Goal: Transaction & Acquisition: Purchase product/service

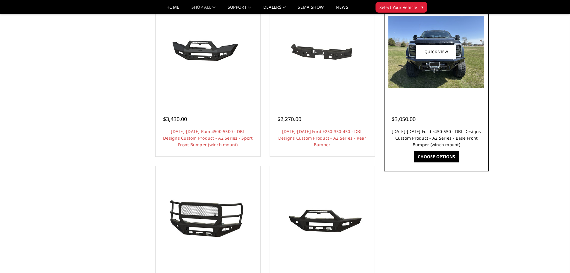
scroll to position [479, 0]
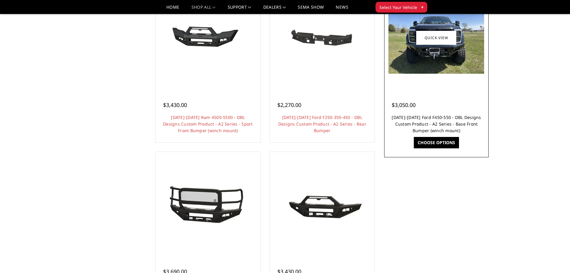
click at [447, 122] on link "[DATE]-[DATE] Ford F450-550 - DBL Designs Custom Product - A2 Series - Base Fro…" at bounding box center [436, 123] width 89 height 19
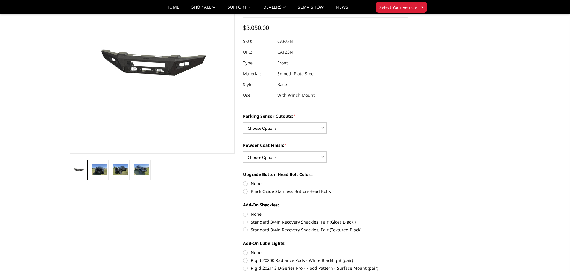
scroll to position [90, 0]
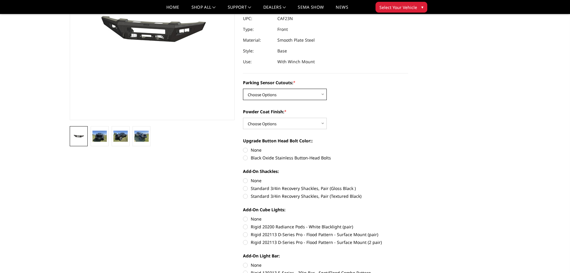
click at [298, 94] on select "Choose Options Yes - I have front parking sensors No - I do NOT have parking se…" at bounding box center [285, 94] width 84 height 11
select select "540"
click at [243, 89] on select "Choose Options Yes - I have front parking sensors No - I do NOT have parking se…" at bounding box center [285, 94] width 84 height 11
click at [295, 120] on select "Choose Options Bare metal (included) Texture Black Powder Coat" at bounding box center [285, 123] width 84 height 11
select select "520"
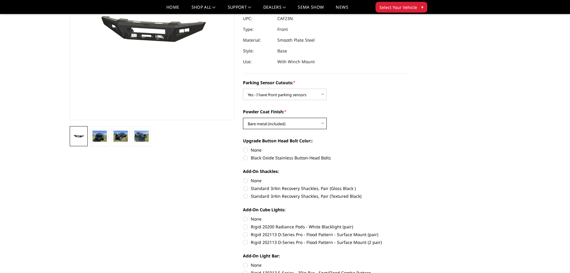
click at [243, 118] on select "Choose Options Bare metal (included) Texture Black Powder Coat" at bounding box center [285, 123] width 84 height 11
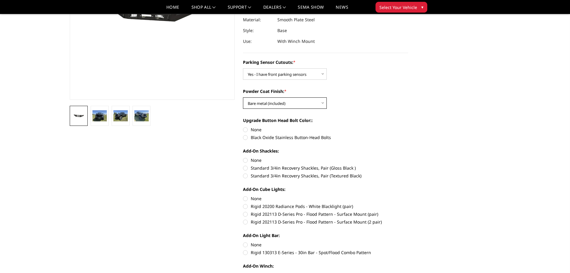
scroll to position [120, 0]
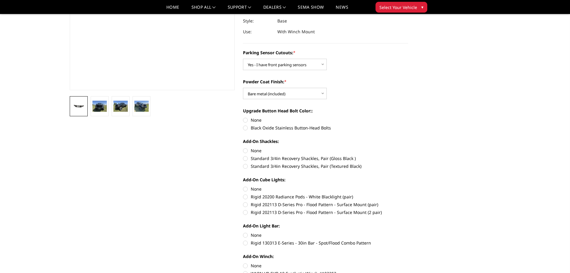
click at [288, 127] on label "Black Oxide Stainless Button-Head Bolts" at bounding box center [325, 128] width 165 height 6
click at [408, 117] on input "Black Oxide Stainless Button-Head Bolts" at bounding box center [408, 117] width 0 height 0
radio input "true"
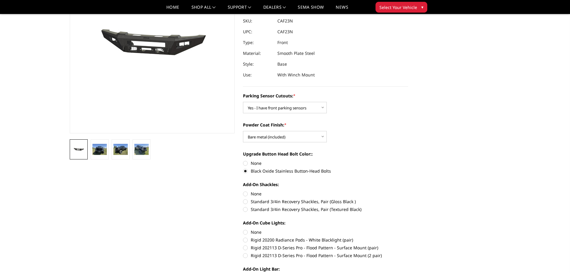
scroll to position [90, 0]
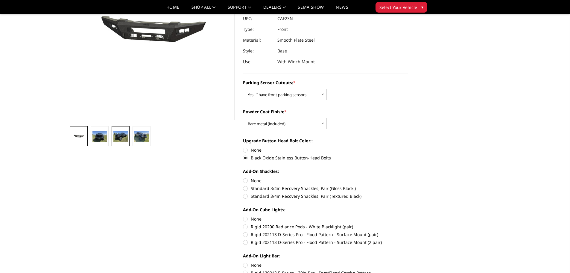
click at [124, 132] on img at bounding box center [120, 136] width 14 height 11
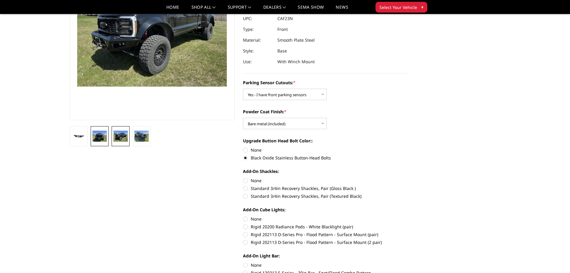
scroll to position [69, 0]
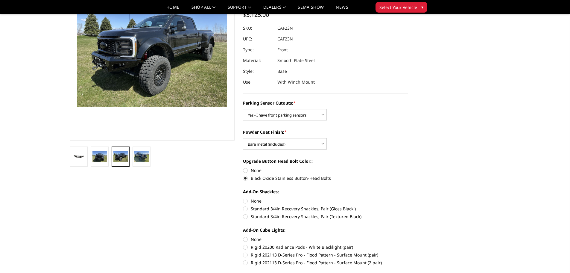
click at [305, 214] on label "Standard 3/4in Recovery Shackles, Pair (Textured Black)" at bounding box center [325, 216] width 165 height 6
click at [408, 206] on input "Standard 3/4in Recovery Shackles, Pair (Textured Black)" at bounding box center [408, 205] width 0 height 0
radio input "true"
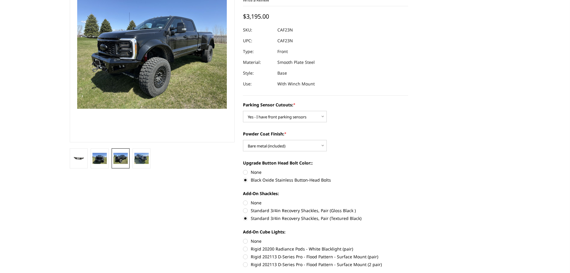
scroll to position [0, 0]
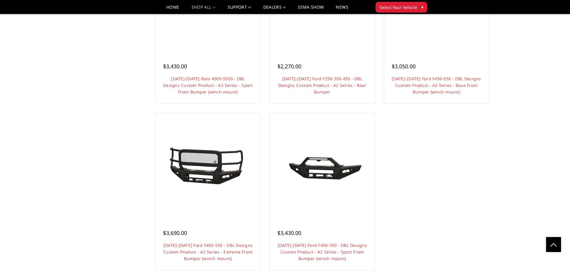
scroll to position [447, 0]
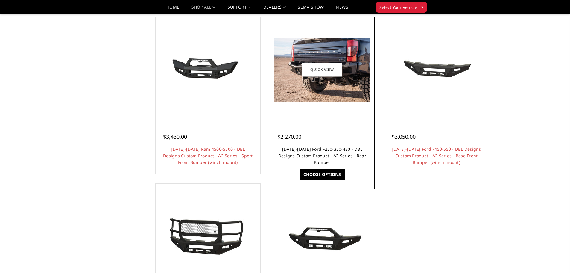
click at [339, 154] on link "2023-2025 Ford F250-350-450 - DBL Designs Custom Product - A2 Series - Rear Bum…" at bounding box center [322, 155] width 88 height 19
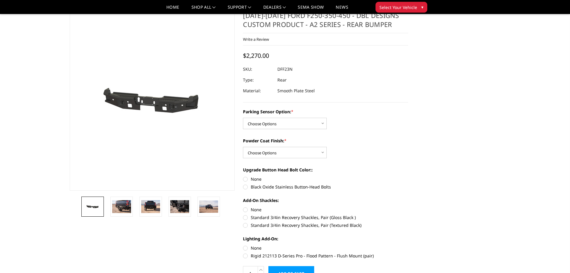
scroll to position [30, 0]
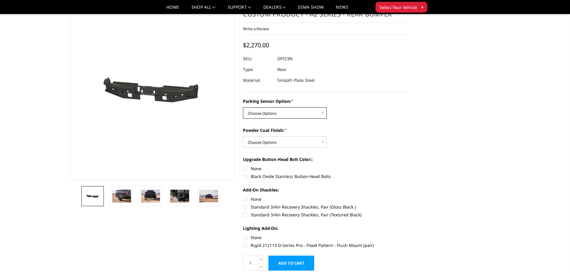
click at [304, 113] on select "Choose Options Yes - With sensor cutouts No - Without sensor cutouts" at bounding box center [285, 112] width 84 height 11
select select "564"
click at [243, 107] on select "Choose Options Yes - With sensor cutouts No - Without sensor cutouts" at bounding box center [285, 112] width 84 height 11
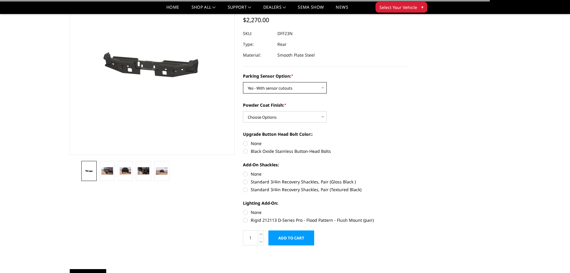
scroll to position [90, 0]
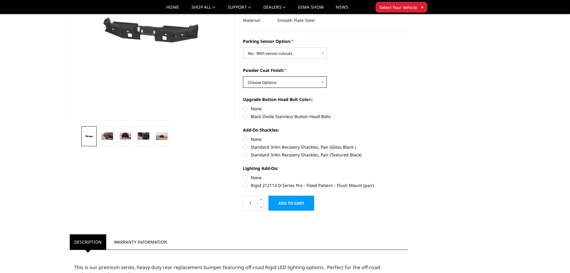
click at [290, 80] on select "Choose Options Bare metal (included) Texture black powder coat" at bounding box center [285, 81] width 84 height 11
select select "551"
click at [243, 76] on select "Choose Options Bare metal (included) Texture black powder coat" at bounding box center [285, 81] width 84 height 11
click at [370, 90] on div "Parking Sensor Option: * Choose Options Yes - With sensor cutouts No - Without …" at bounding box center [325, 112] width 165 height 149
click at [306, 116] on label "Black Oxide Stainless Button-Head Bolts" at bounding box center [325, 116] width 165 height 6
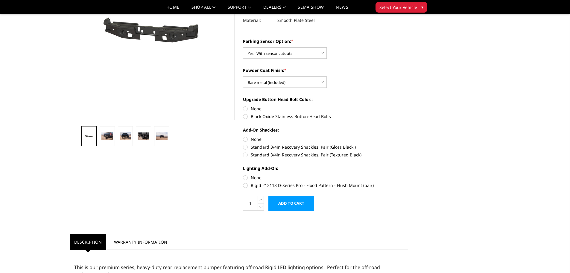
click at [408, 106] on input "Black Oxide Stainless Button-Head Bolts" at bounding box center [408, 105] width 0 height 0
radio input "true"
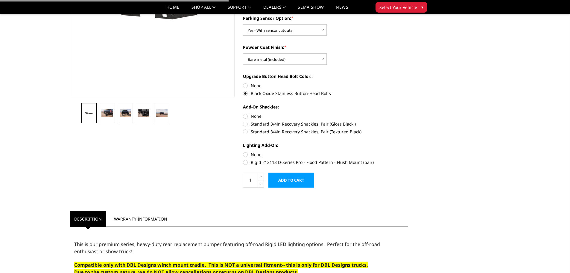
scroll to position [120, 0]
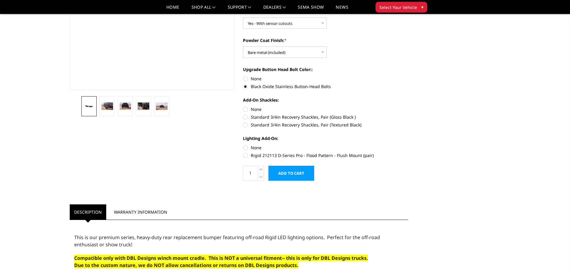
click at [303, 123] on label "Standard 3/4in Recovery Shackles, Pair (Textured Black)" at bounding box center [325, 125] width 165 height 6
click at [408, 114] on input "Standard 3/4in Recovery Shackles, Pair (Textured Black)" at bounding box center [408, 114] width 0 height 0
radio input "true"
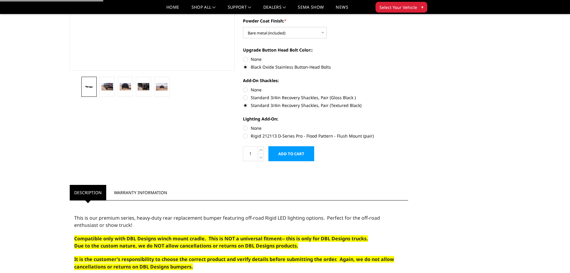
scroll to position [150, 0]
